Goal: Task Accomplishment & Management: Manage account settings

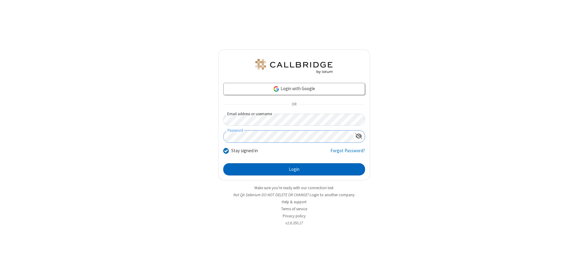
click at [294, 170] on button "Login" at bounding box center [294, 169] width 142 height 12
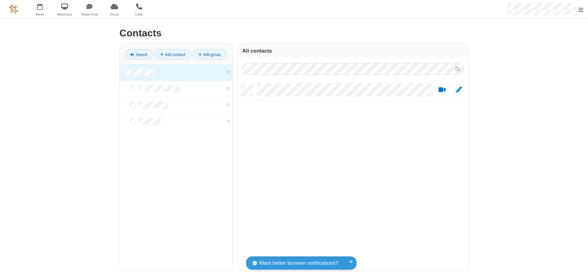
click at [176, 72] on link at bounding box center [176, 72] width 113 height 17
click at [173, 54] on link "Add contact" at bounding box center [172, 54] width 37 height 10
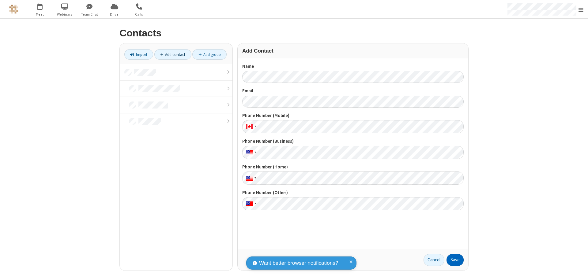
click at [455, 260] on button "Save" at bounding box center [454, 260] width 17 height 12
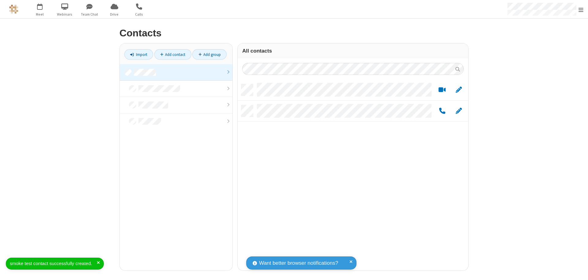
scroll to position [187, 226]
